Goal: Task Accomplishment & Management: Manage account settings

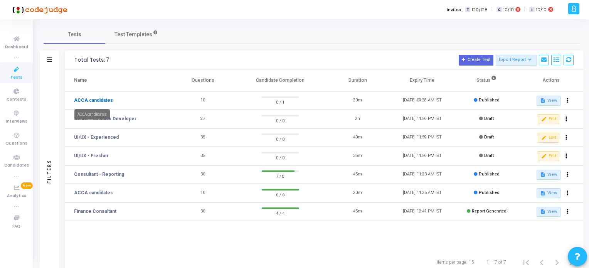
click at [106, 98] on link "ACCA candidates" at bounding box center [93, 100] width 39 height 7
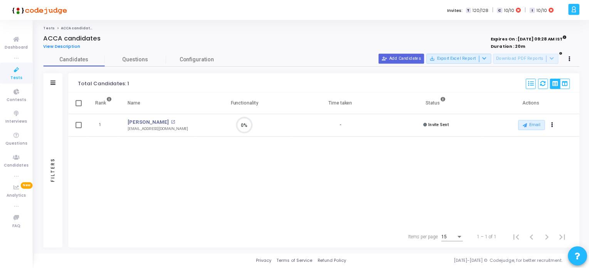
scroll to position [16, 20]
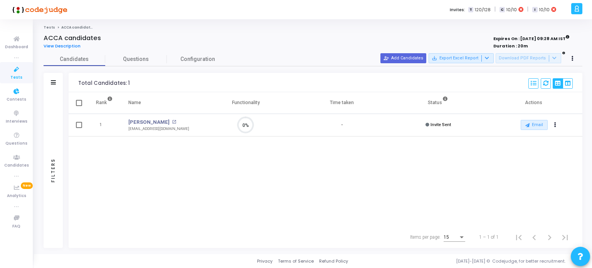
click at [19, 74] on span "Tests" at bounding box center [16, 77] width 12 height 7
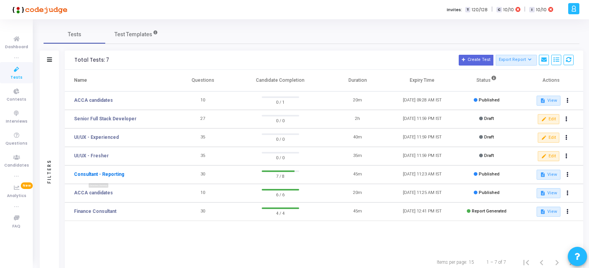
click at [105, 174] on link "Consultant - Reporting" at bounding box center [99, 174] width 50 height 7
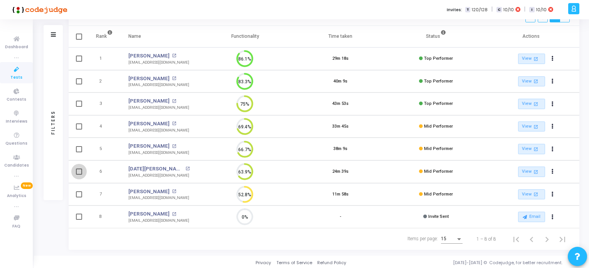
click at [78, 169] on span at bounding box center [79, 172] width 6 height 6
click at [79, 175] on input "checkbox" at bounding box center [79, 175] width 0 height 0
checkbox input "true"
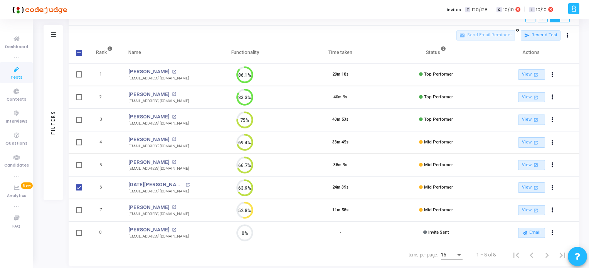
click at [79, 208] on span at bounding box center [79, 210] width 6 height 6
click at [79, 213] on input "checkbox" at bounding box center [79, 213] width 0 height 0
checkbox input "true"
drag, startPoint x: 553, startPoint y: 188, endPoint x: 560, endPoint y: 191, distance: 7.1
click at [560, 191] on td "View open_in_new Report archive Archive Extend Duration cached Resend Test Sche…" at bounding box center [532, 187] width 96 height 23
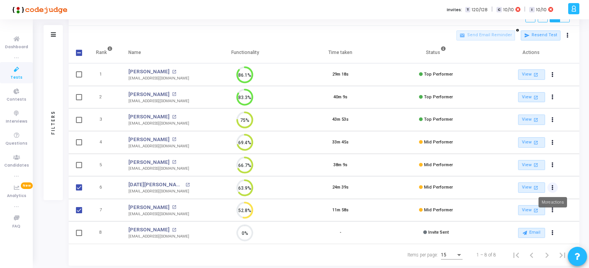
click at [553, 187] on icon "Actions" at bounding box center [553, 188] width 2 height 4
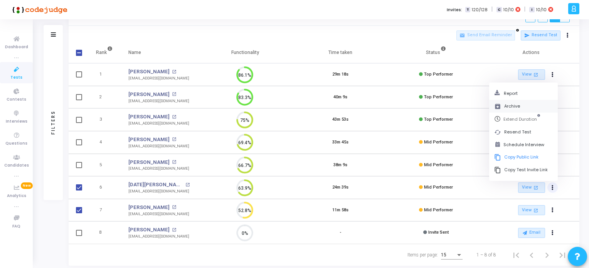
click at [507, 105] on button "archive Archive" at bounding box center [523, 106] width 69 height 13
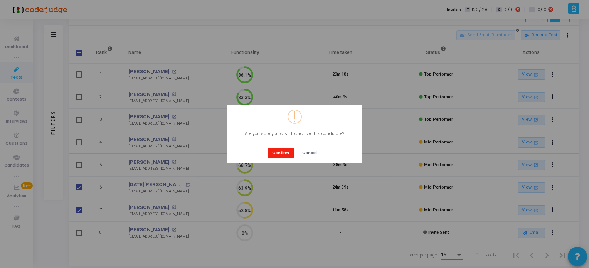
click at [278, 154] on button "Confirm" at bounding box center [281, 153] width 26 height 10
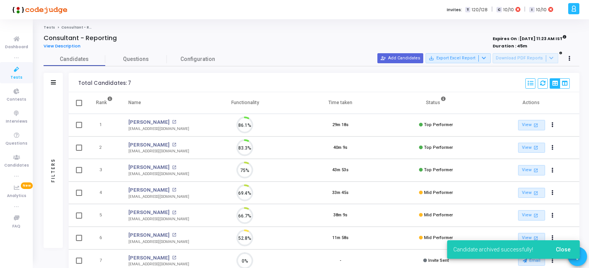
scroll to position [16, 20]
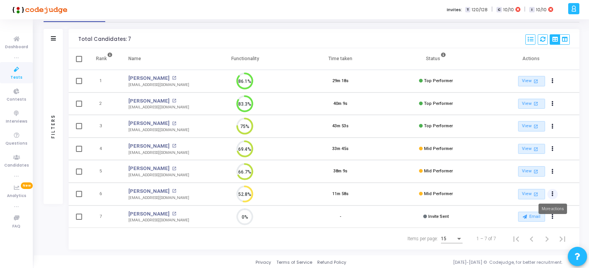
click at [552, 194] on icon "Actions" at bounding box center [553, 194] width 2 height 4
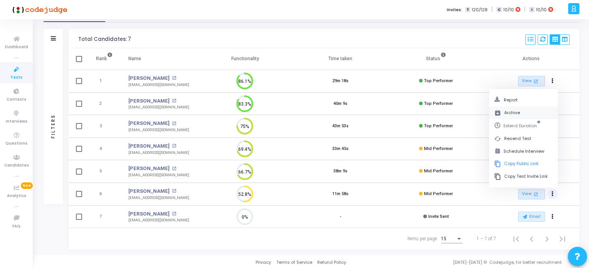
click at [509, 110] on button "archive Archive" at bounding box center [523, 112] width 69 height 13
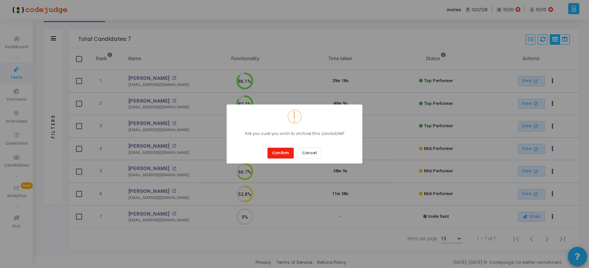
click at [279, 150] on button "Confirm" at bounding box center [281, 153] width 26 height 10
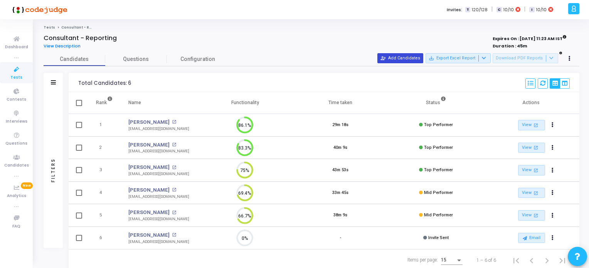
click at [401, 58] on button "person_add_alt Add Candidates" at bounding box center [401, 58] width 46 height 10
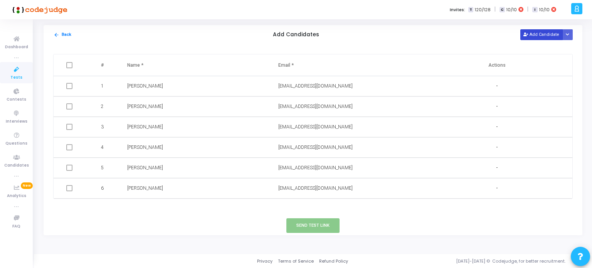
click at [543, 35] on button "Add Candidate" at bounding box center [542, 34] width 42 height 10
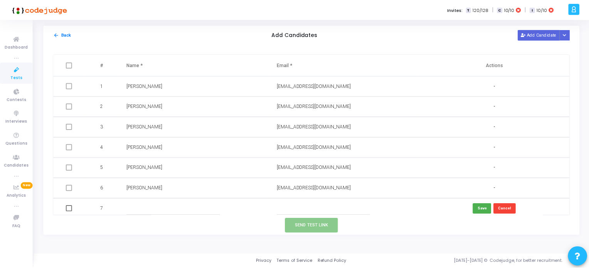
scroll to position [3, 0]
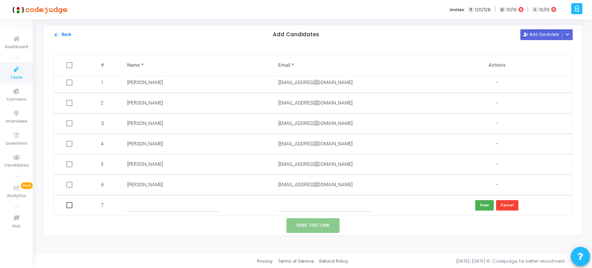
paste input "[EMAIL_ADDRESS][DOMAIN_NAME]"
type input "[EMAIL_ADDRESS][DOMAIN_NAME]"
click at [135, 203] on input "text" at bounding box center [174, 205] width 94 height 13
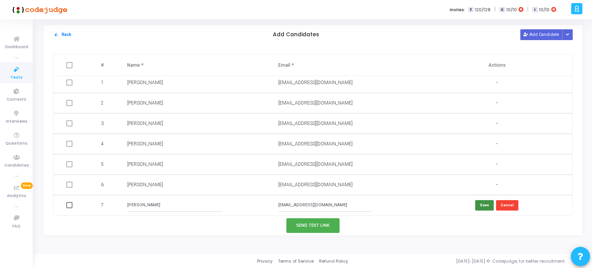
type input "[PERSON_NAME]"
click at [485, 206] on button "Save" at bounding box center [485, 205] width 19 height 10
click at [325, 228] on button "Send Test Link" at bounding box center [313, 225] width 53 height 14
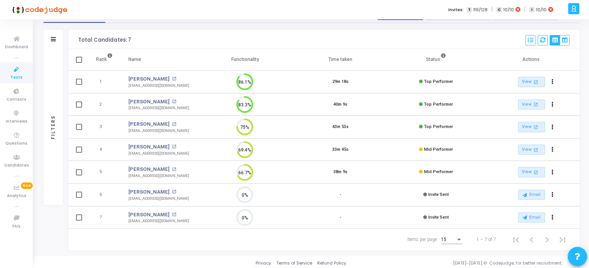
scroll to position [44, 0]
